Goal: Check status: Check status

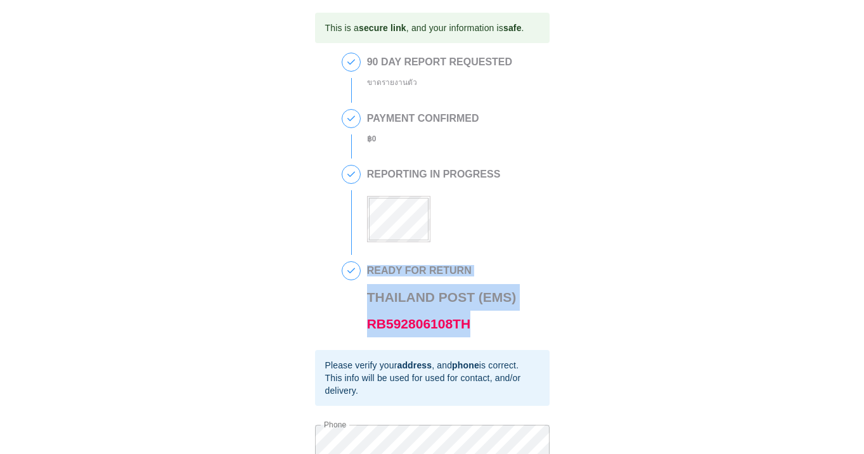
drag, startPoint x: 483, startPoint y: 330, endPoint x: 365, endPoint y: 330, distance: 118.0
click at [365, 330] on div "4 READY FOR RETURN Thailand Post (EMS) RB592806108TH" at bounding box center [432, 305] width 181 height 89
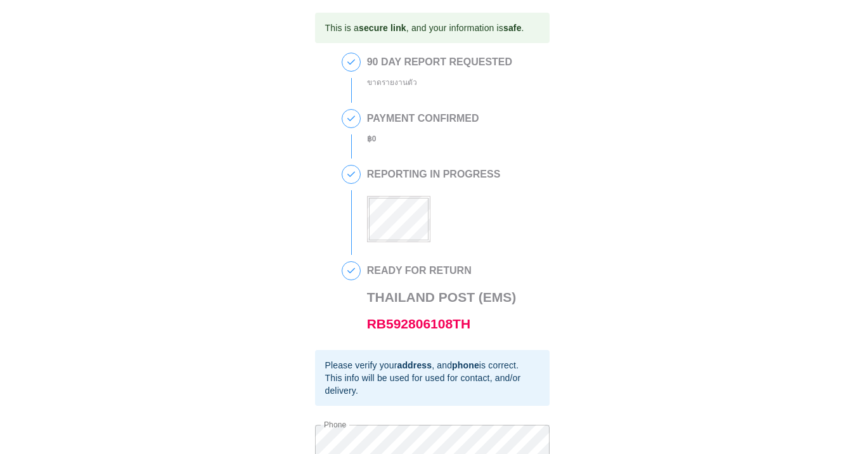
click at [367, 329] on div "4 READY FOR RETURN Thailand Post (EMS) RB592806108TH" at bounding box center [432, 305] width 181 height 89
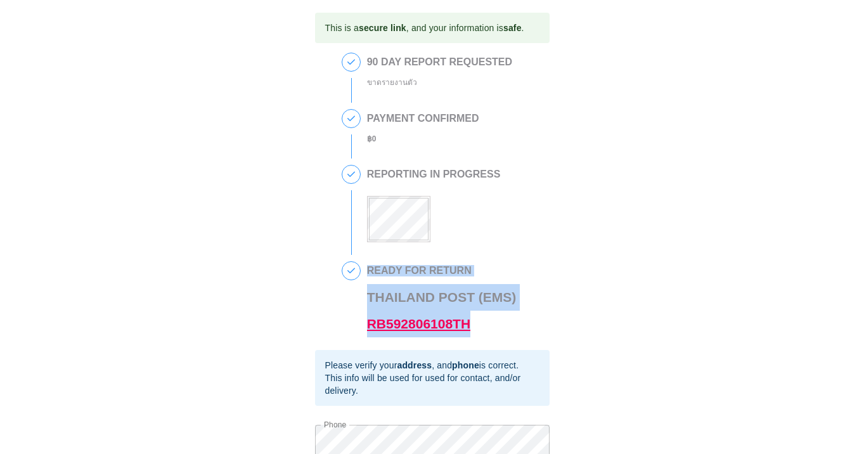
drag, startPoint x: 504, startPoint y: 317, endPoint x: 368, endPoint y: 325, distance: 136.6
click at [368, 325] on h3 "Thailand Post (EMS) RB592806108TH" at bounding box center [442, 310] width 150 height 53
drag, startPoint x: 512, startPoint y: 327, endPoint x: 368, endPoint y: 328, distance: 144.6
click at [368, 329] on div "4 READY FOR RETURN Thailand Post (EMS) RB592806108TH" at bounding box center [432, 305] width 181 height 89
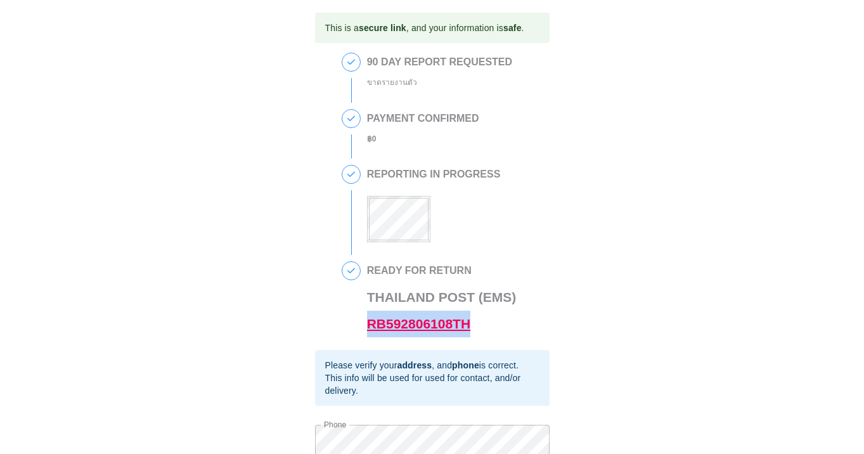
drag, startPoint x: 497, startPoint y: 328, endPoint x: 372, endPoint y: 325, distance: 125.0
click at [371, 327] on h3 "Thailand Post (EMS) RB592806108TH" at bounding box center [442, 310] width 150 height 53
copy link "RB592806108TH"
